Goal: Information Seeking & Learning: Learn about a topic

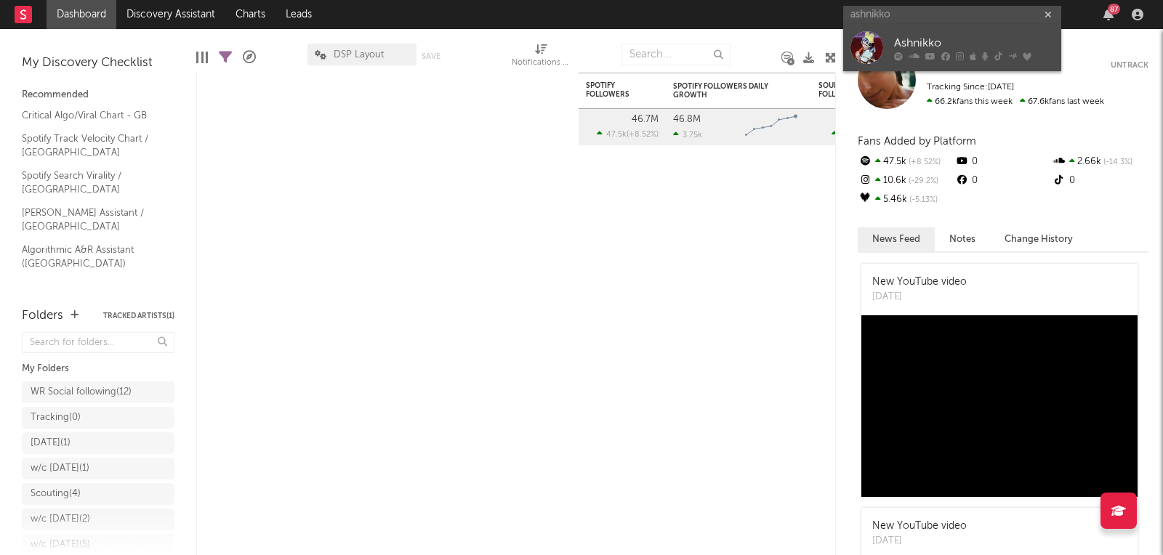
type input "ashnikko"
click at [889, 33] on link "Ashnikko" at bounding box center [952, 47] width 218 height 47
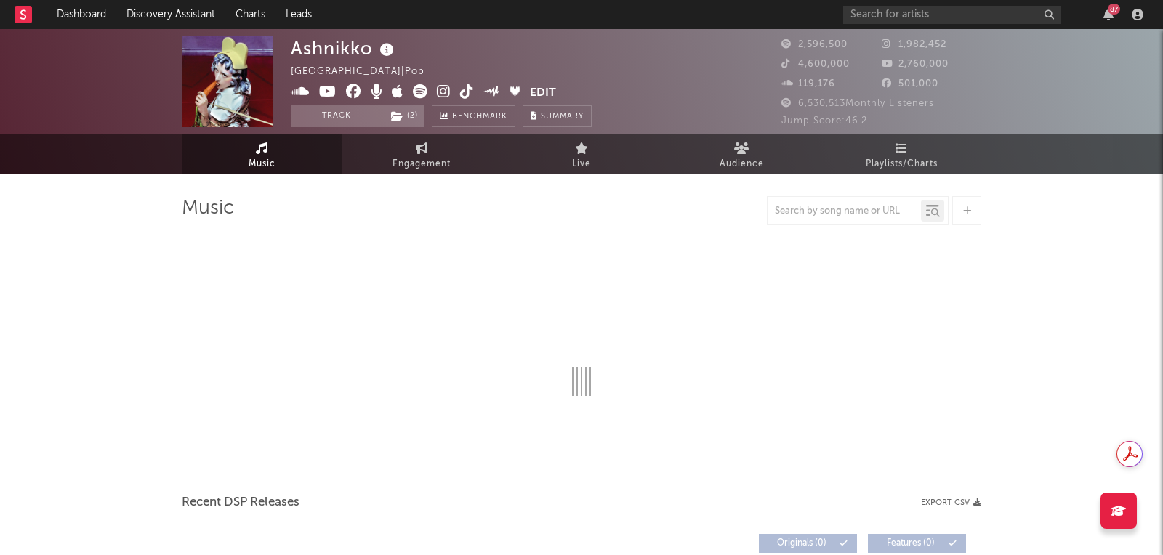
select select "6m"
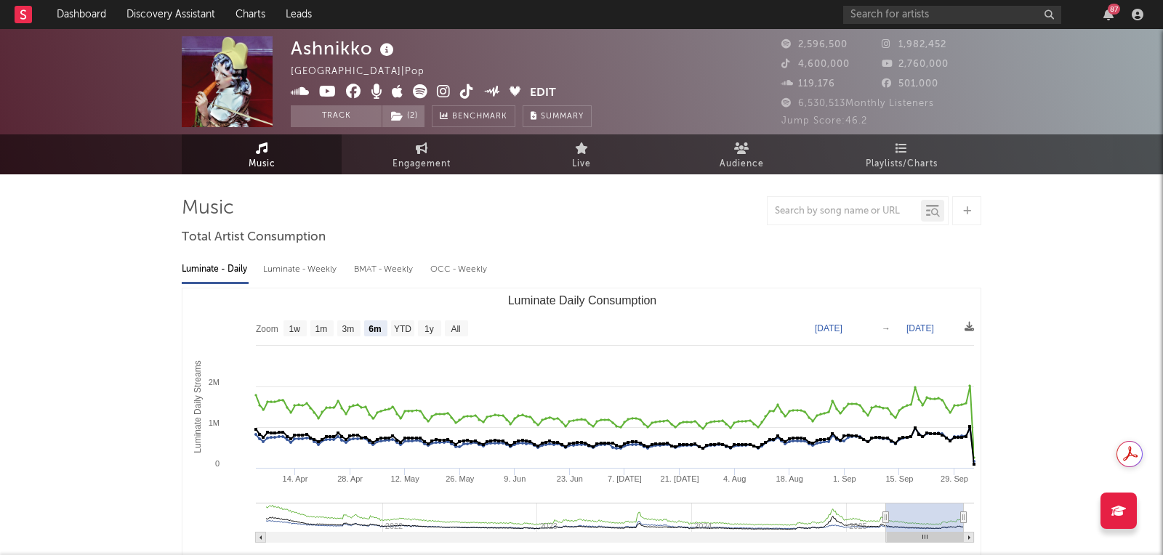
select select "6m"
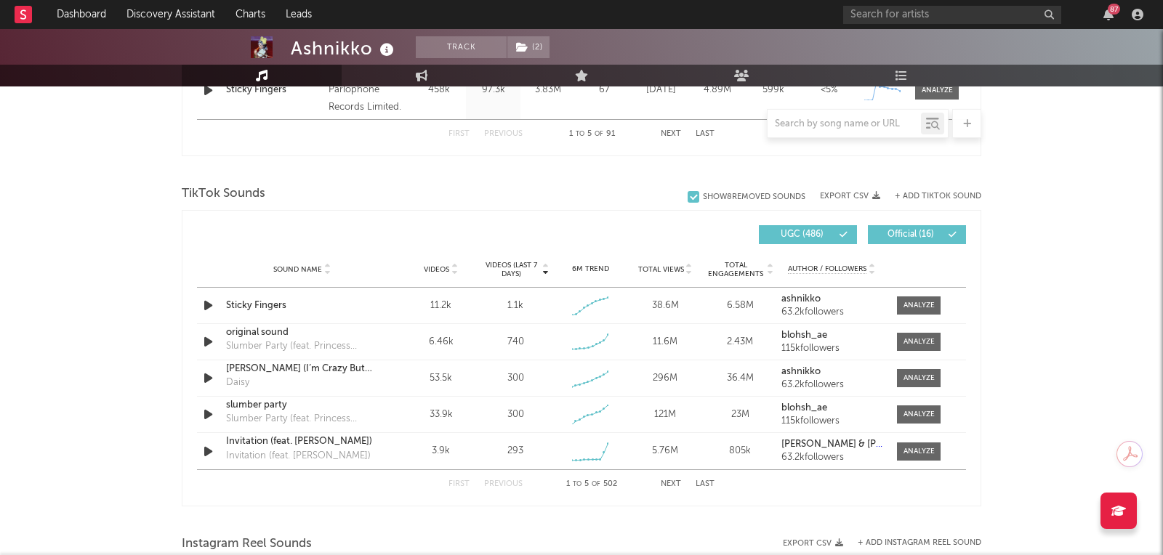
scroll to position [1026, 0]
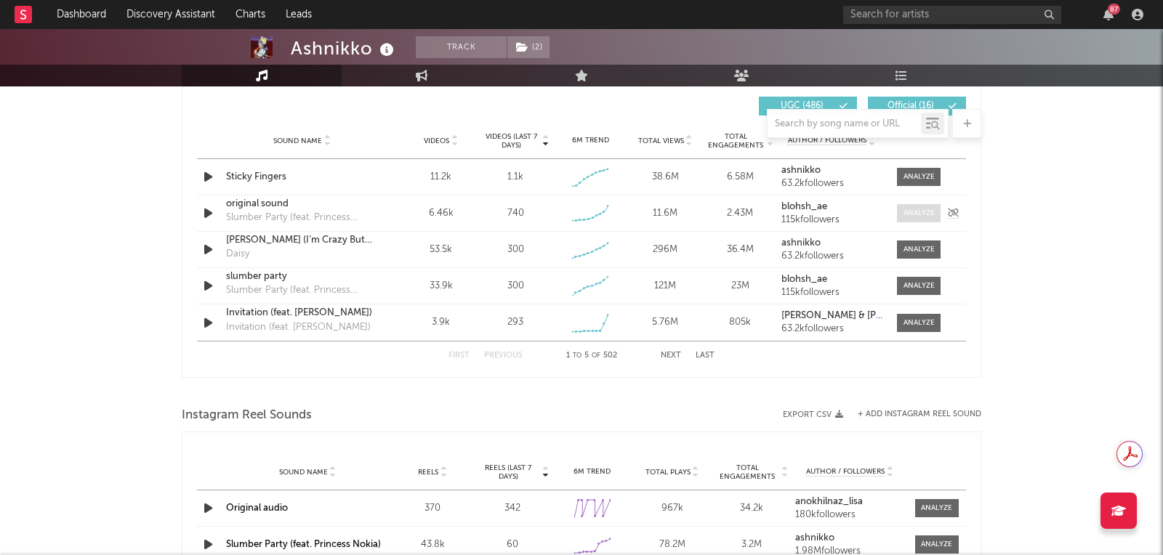
click at [929, 209] on div at bounding box center [918, 213] width 31 height 11
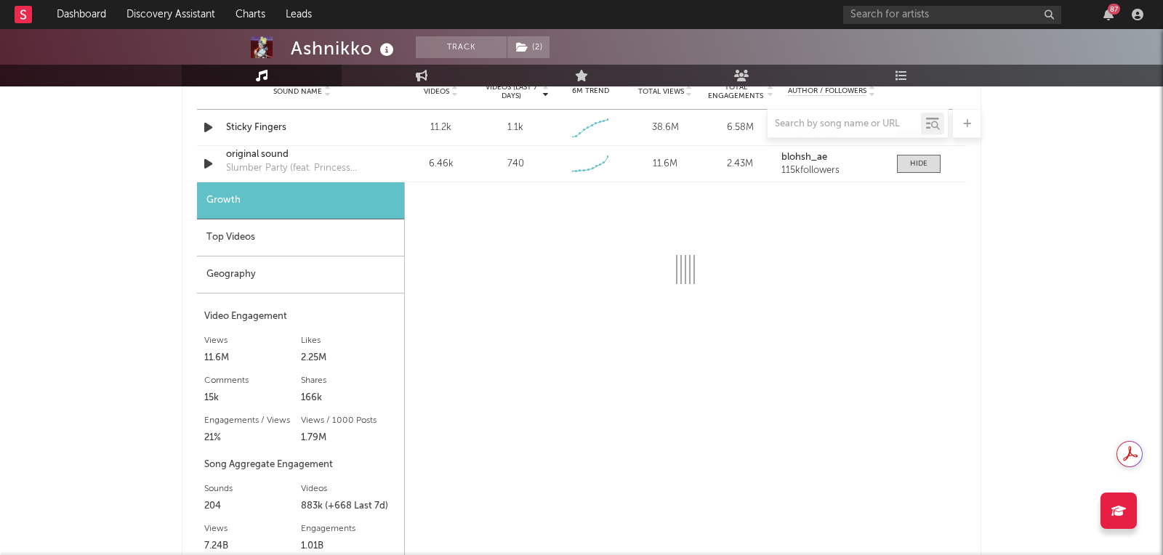
scroll to position [1123, 0]
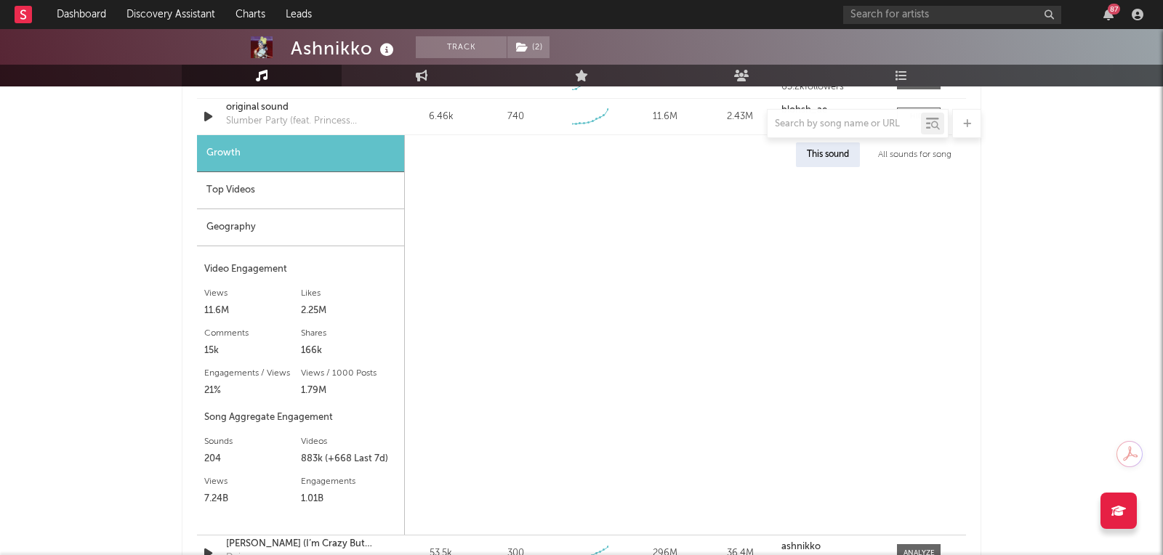
select select "6m"
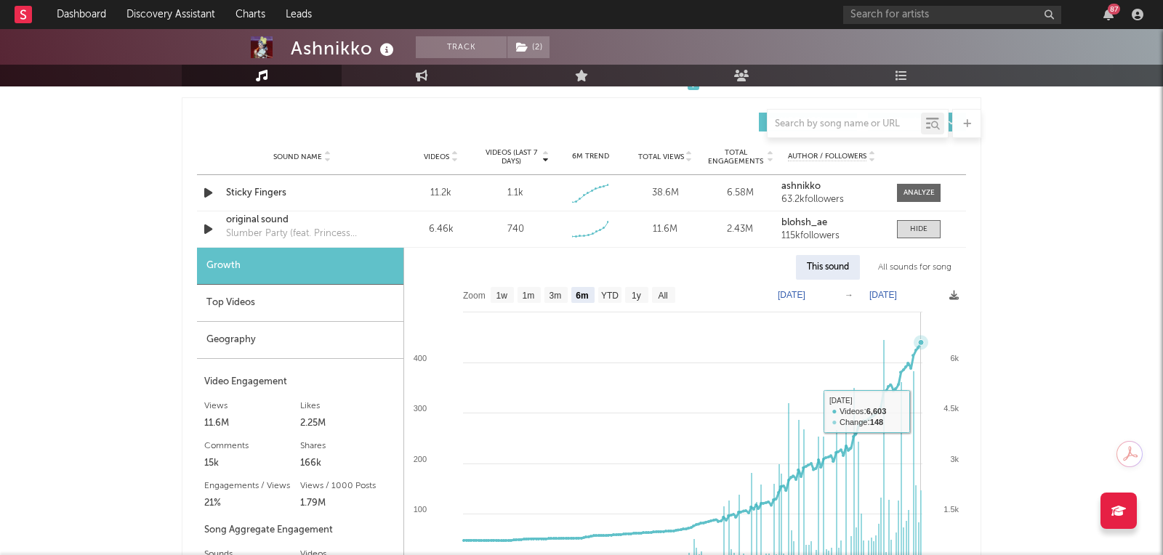
scroll to position [905, 0]
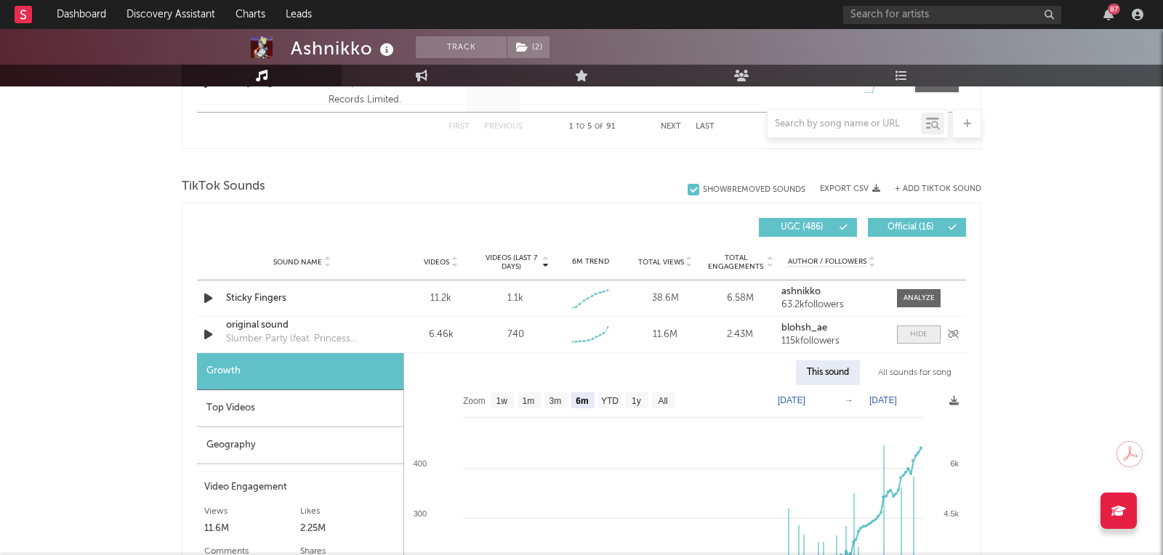
click at [912, 331] on div at bounding box center [918, 334] width 17 height 11
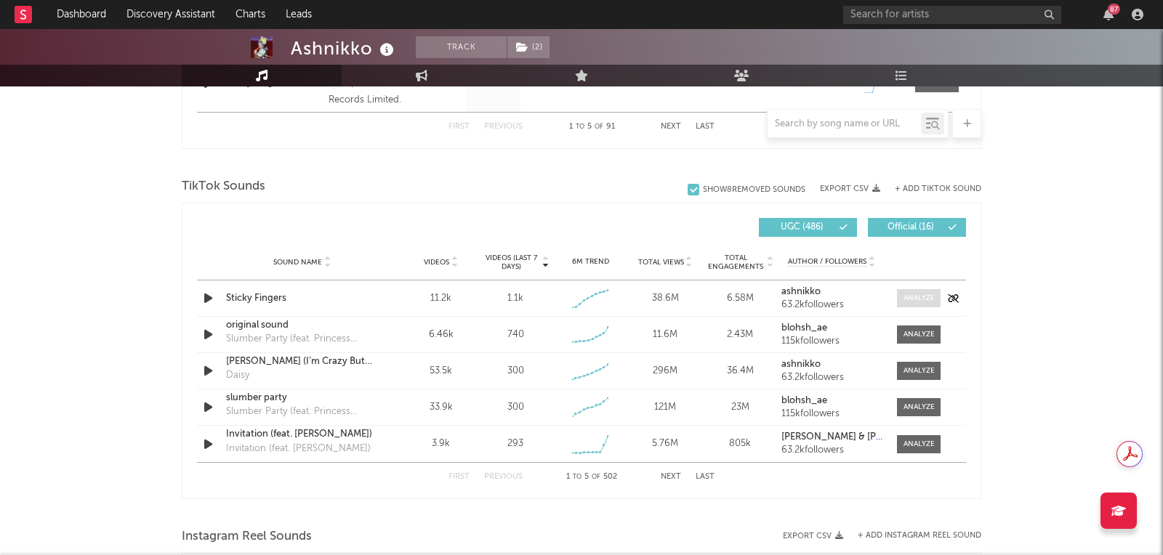
click at [921, 293] on div at bounding box center [918, 298] width 31 height 11
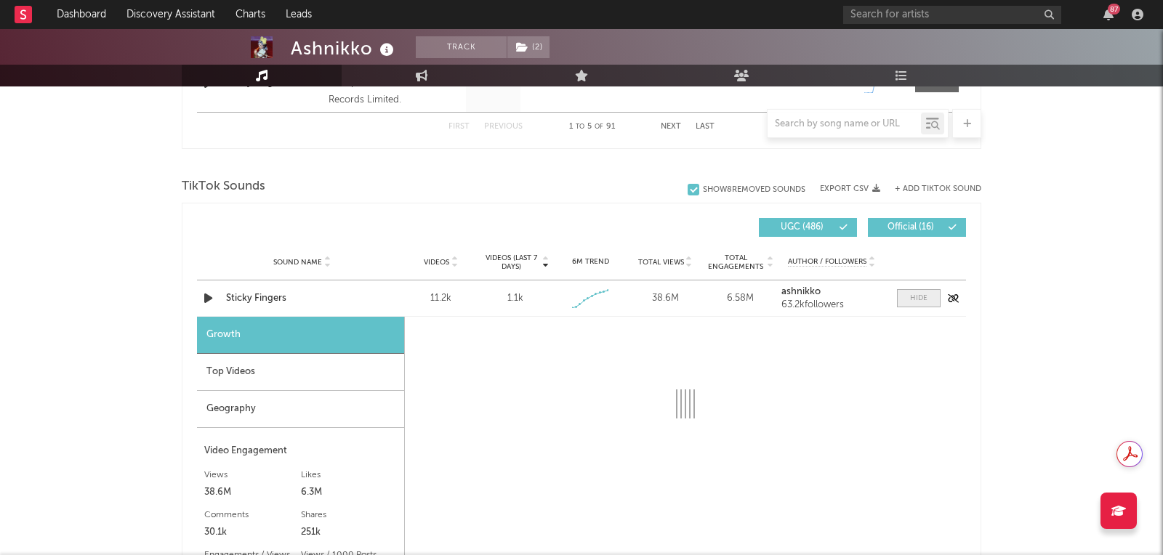
select select "1w"
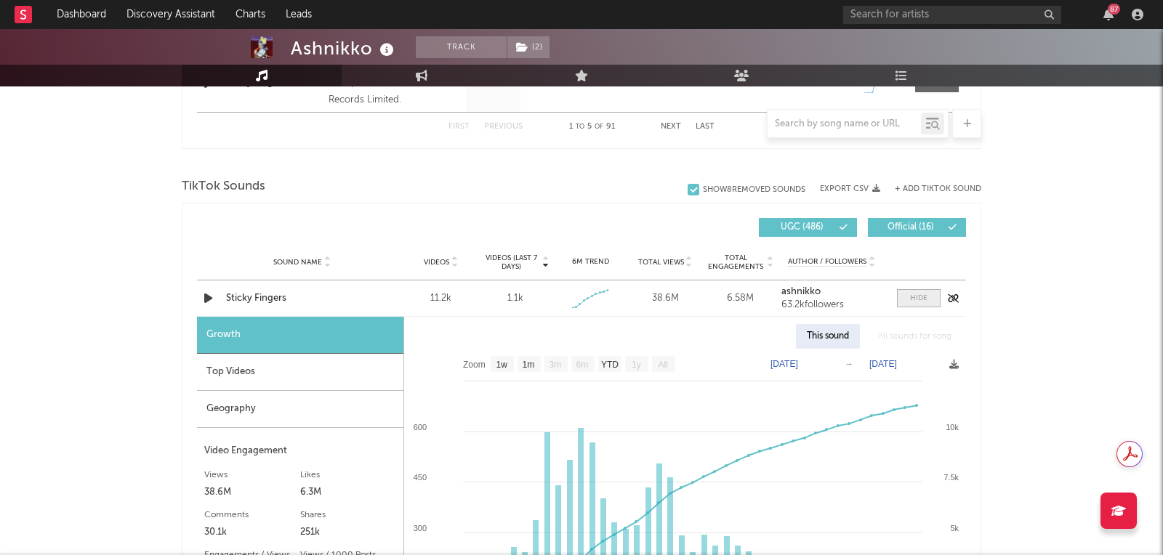
click at [916, 293] on div at bounding box center [918, 298] width 17 height 11
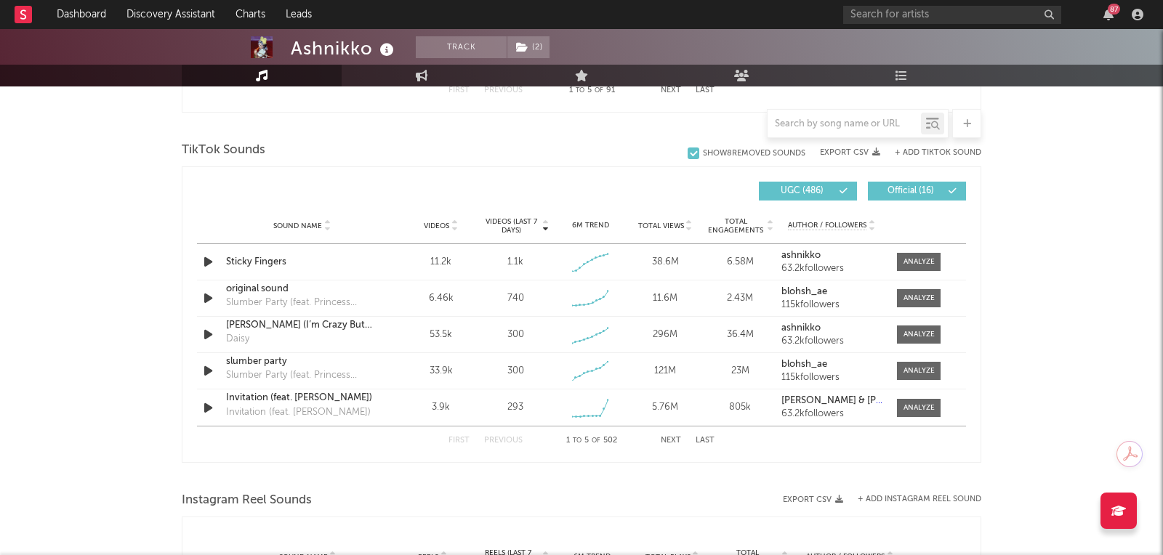
scroll to position [913, 0]
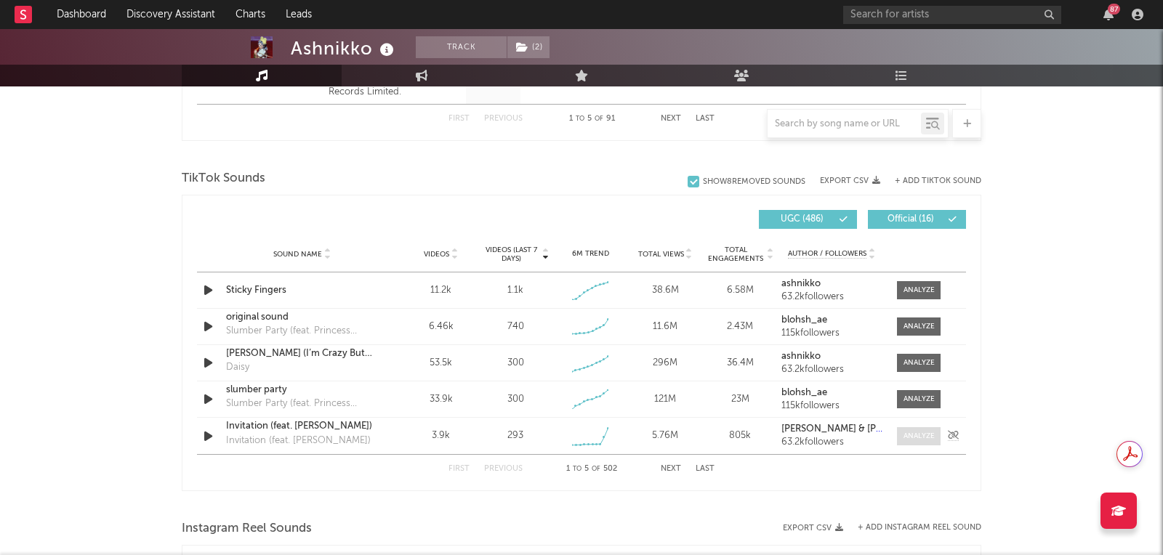
click at [908, 431] on div at bounding box center [918, 436] width 31 height 11
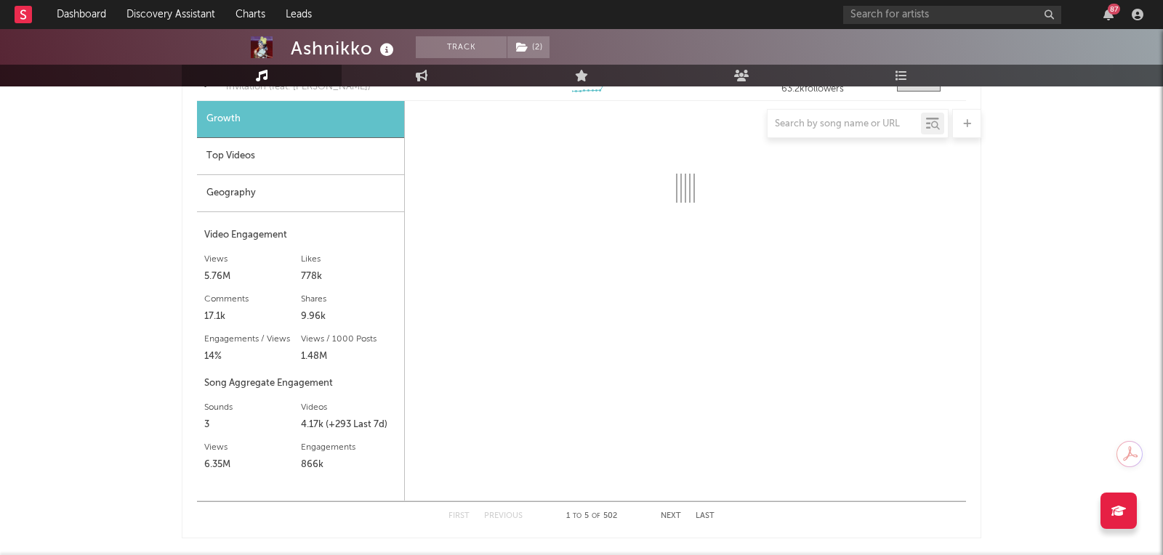
scroll to position [1177, 0]
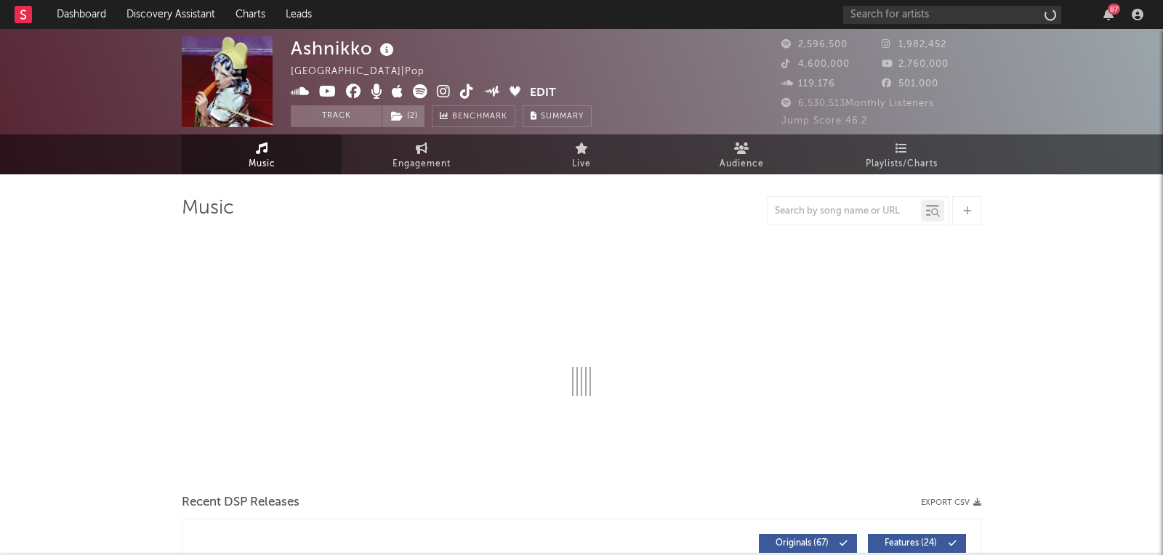
select select "6m"
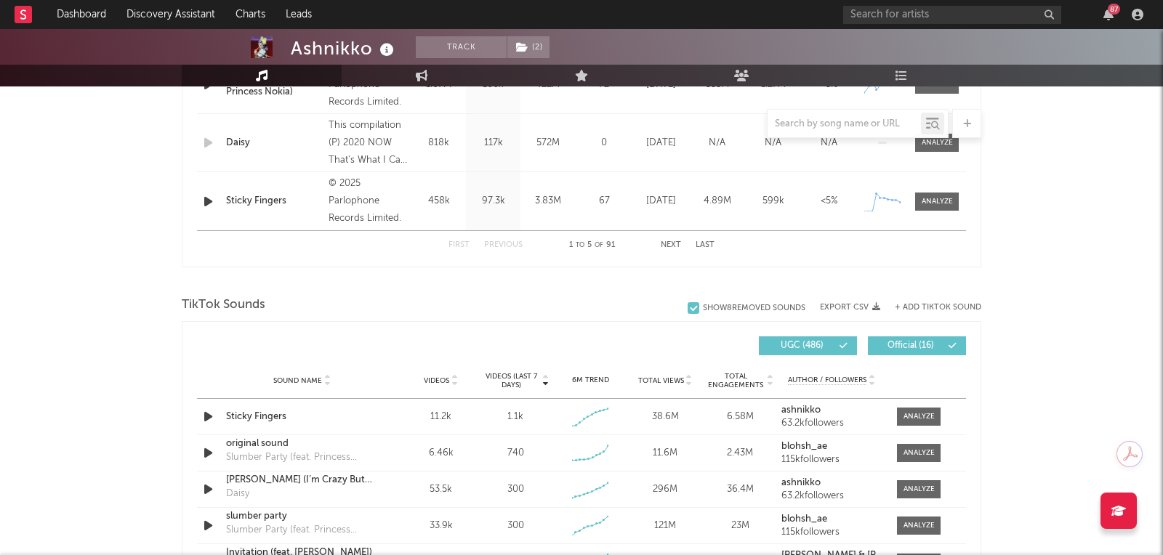
scroll to position [899, 0]
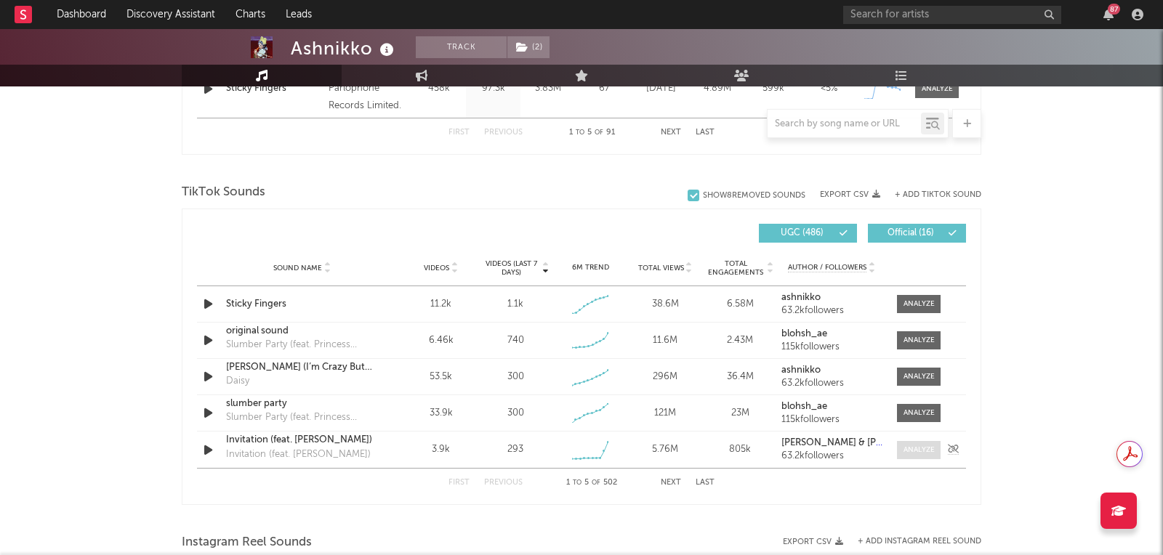
click at [925, 446] on div at bounding box center [918, 450] width 31 height 11
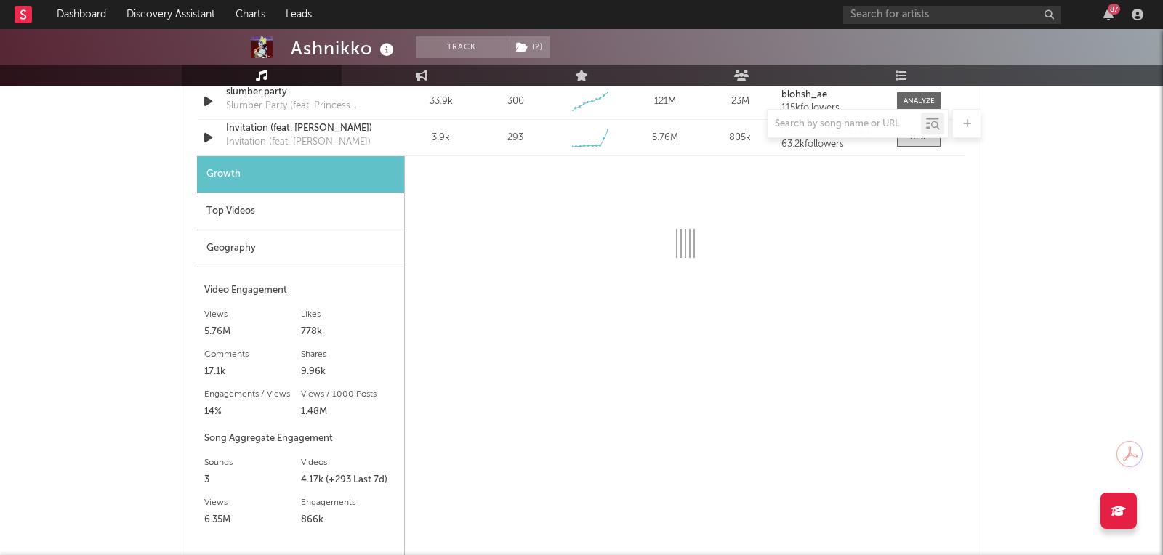
scroll to position [1193, 0]
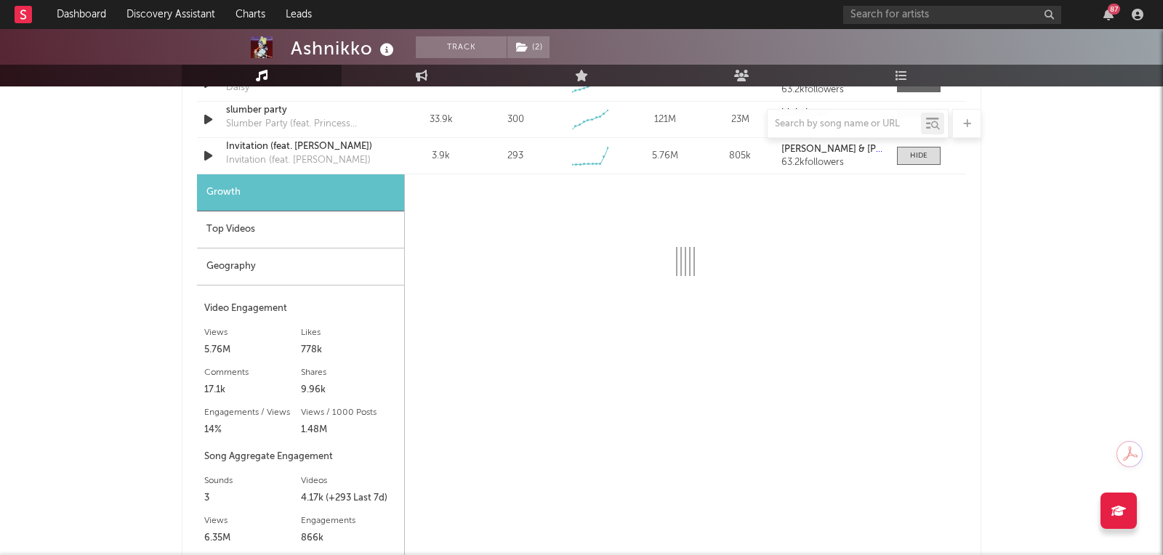
select select "6m"
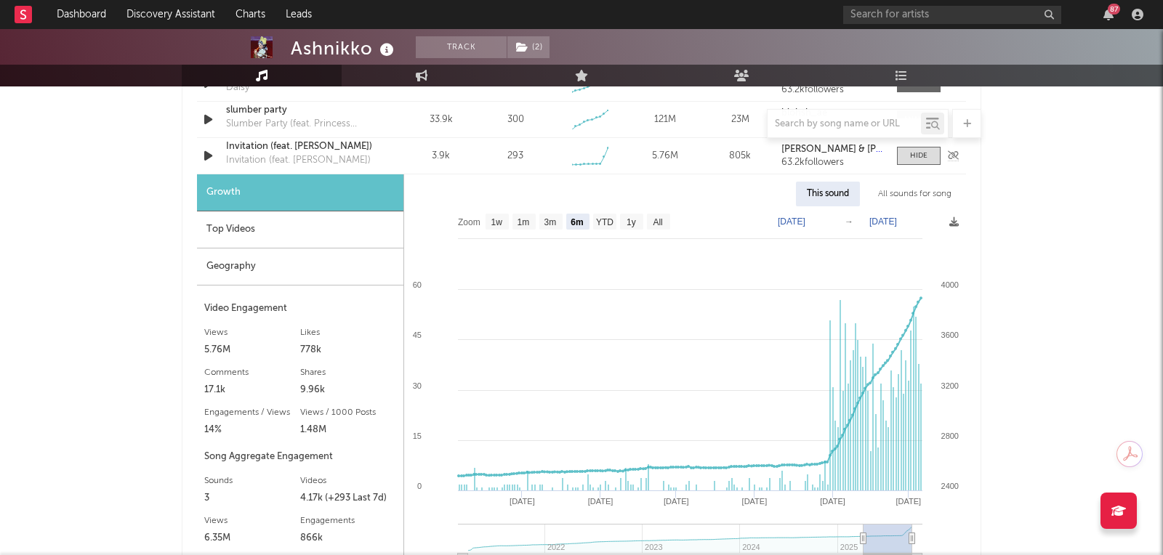
click at [944, 151] on div at bounding box center [955, 156] width 22 height 15
click at [922, 151] on div at bounding box center [918, 155] width 17 height 11
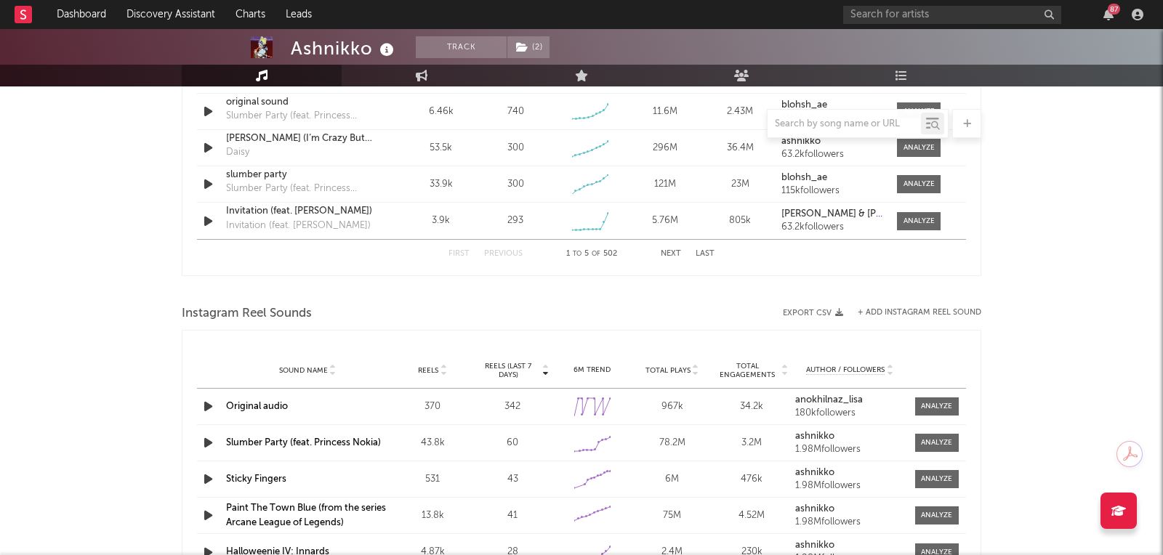
scroll to position [1034, 0]
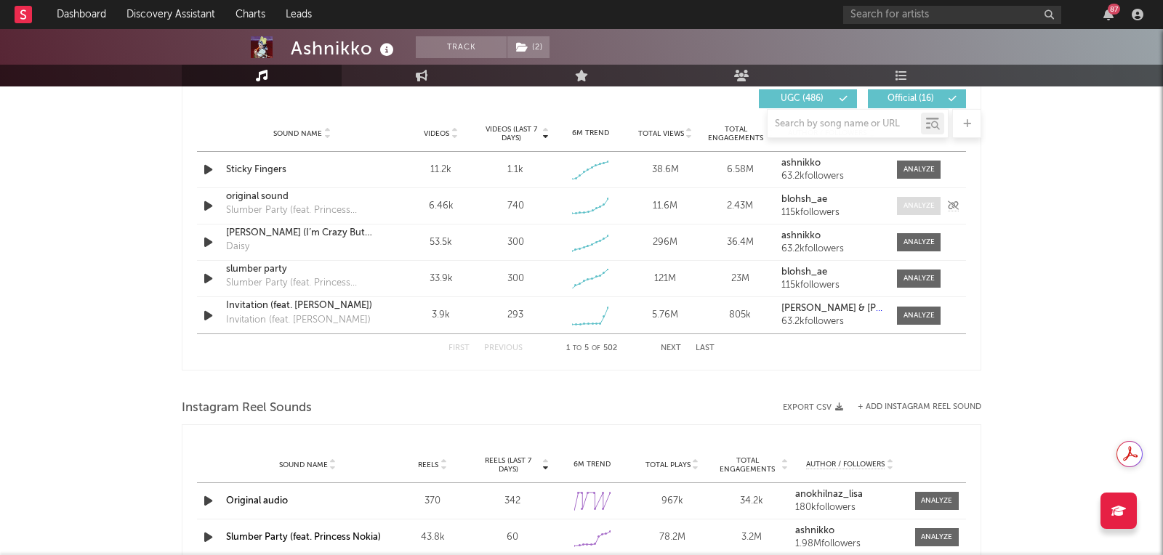
click at [917, 203] on div at bounding box center [918, 206] width 31 height 11
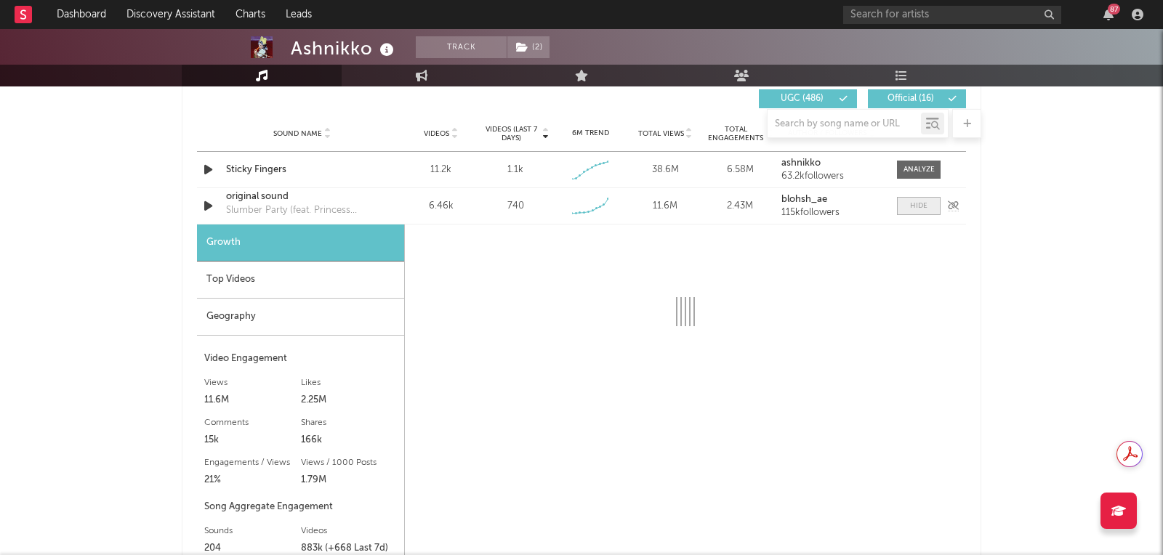
select select "6m"
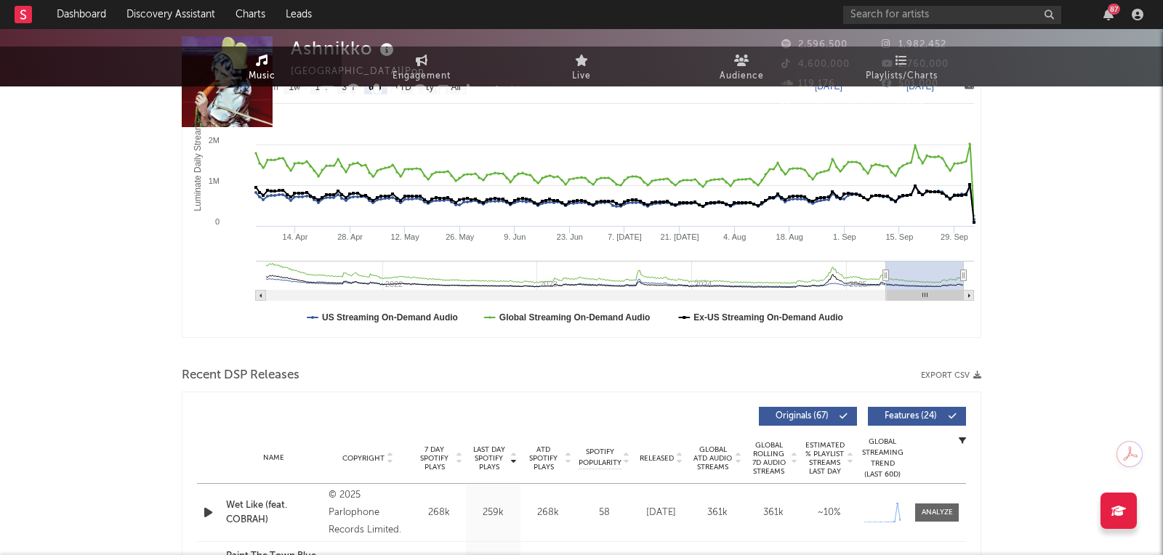
scroll to position [0, 0]
